Goal: Navigation & Orientation: Find specific page/section

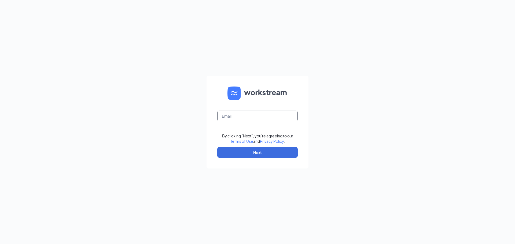
click at [243, 117] on input "text" at bounding box center [257, 116] width 80 height 11
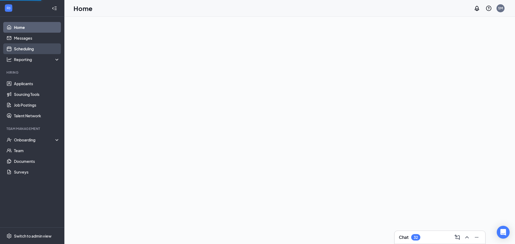
click at [20, 50] on link "Scheduling" at bounding box center [37, 48] width 46 height 11
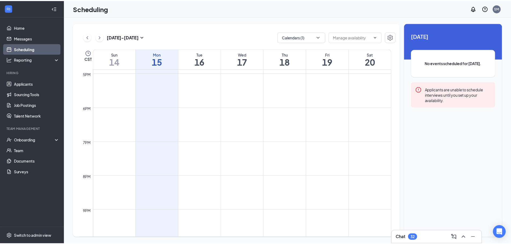
scroll to position [414, 0]
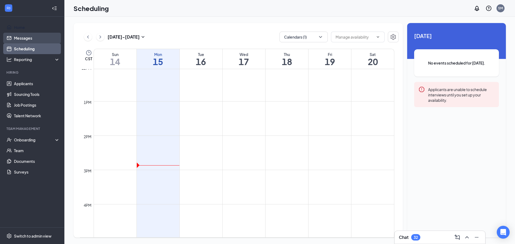
click at [30, 33] on ul "Home Messages Scheduling Reporting Hiring Applicants Sourcing Tools Job Posting…" at bounding box center [32, 122] width 64 height 211
click at [19, 26] on link "Home" at bounding box center [37, 27] width 46 height 11
